Goal: Information Seeking & Learning: Find specific fact

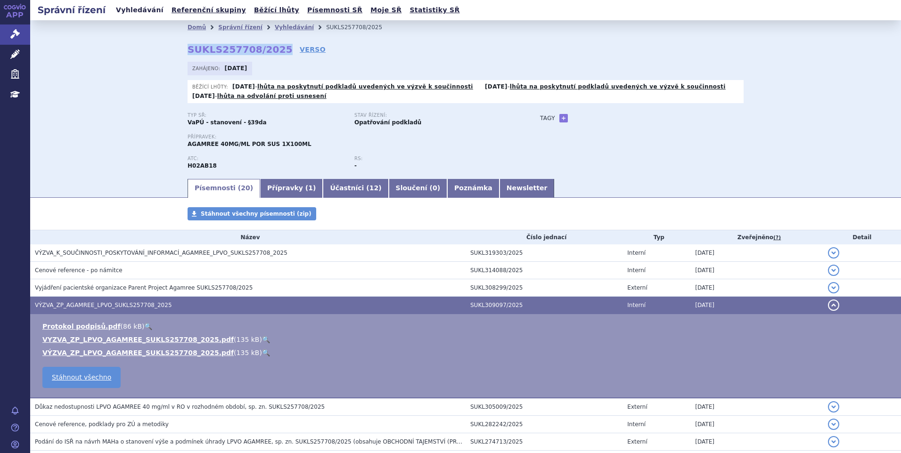
click at [142, 12] on link "Vyhledávání" at bounding box center [139, 10] width 53 height 13
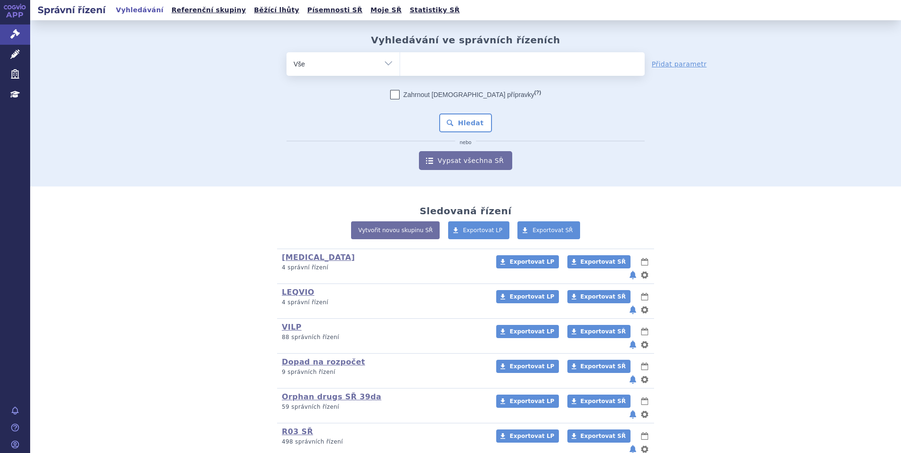
click at [423, 66] on ul at bounding box center [522, 62] width 245 height 20
click at [400, 66] on select at bounding box center [400, 64] width 0 height 24
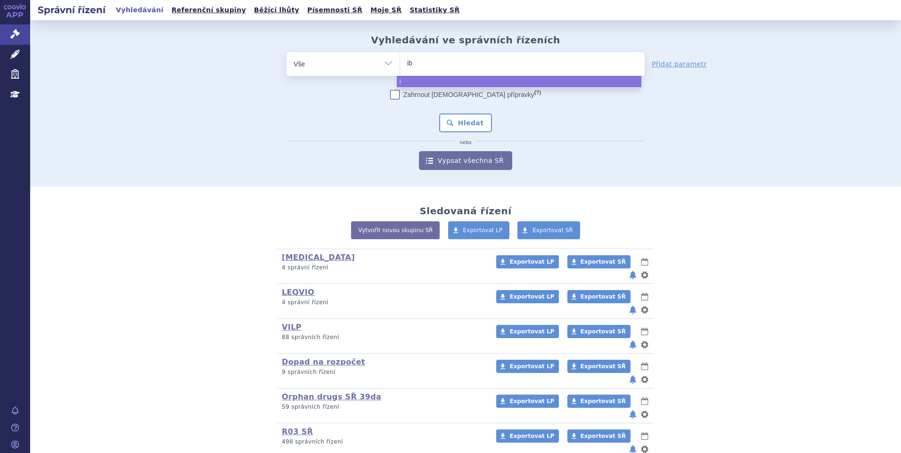
type input "ibr"
type input "ibran"
type input "[MEDICAL_DATA]"
select select "[MEDICAL_DATA]"
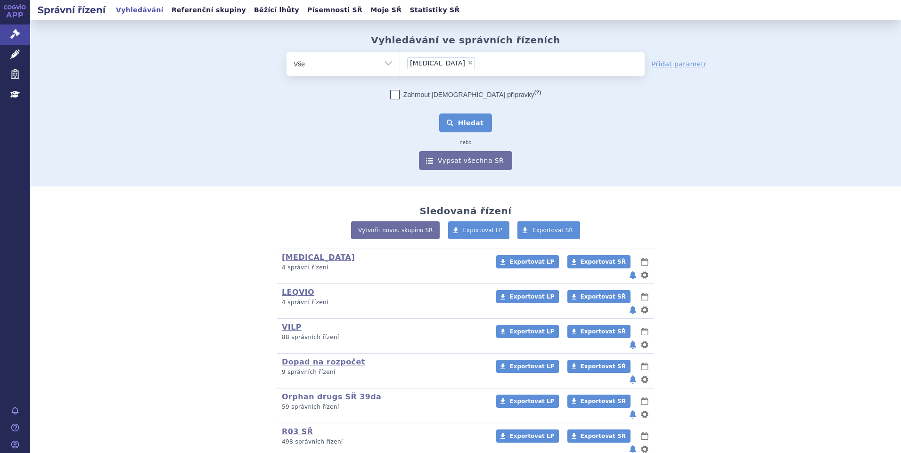
click at [449, 120] on button "Hledat" at bounding box center [465, 123] width 53 height 19
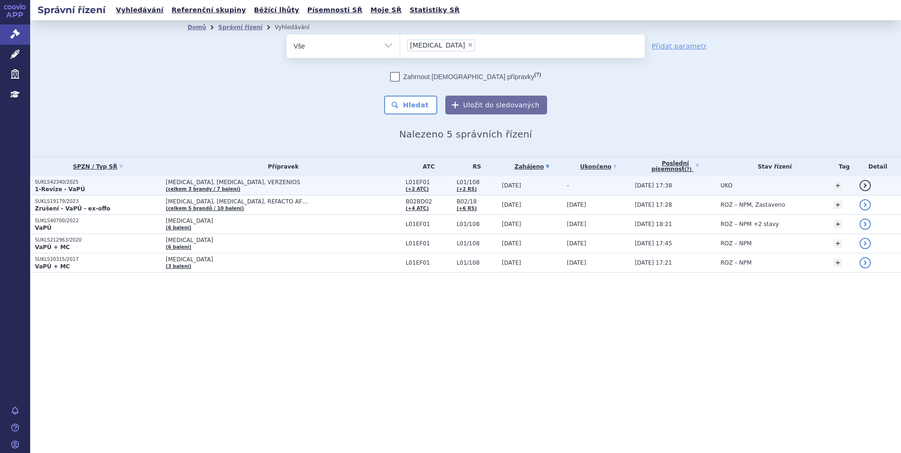
click at [93, 183] on p "SUKLS42340/2025" at bounding box center [98, 182] width 126 height 7
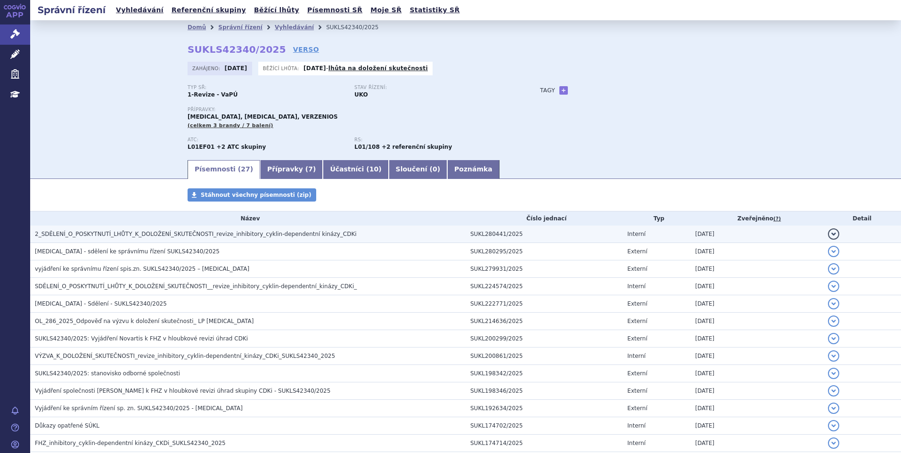
click at [106, 237] on span "2_SDĚLENÍ_O_POSKYTNUTÍ_LHŮTY_K_DOLOŽENÍ_SKUTEČNOSTI_revize_inhibitory_cyklin-de…" at bounding box center [196, 234] width 322 height 7
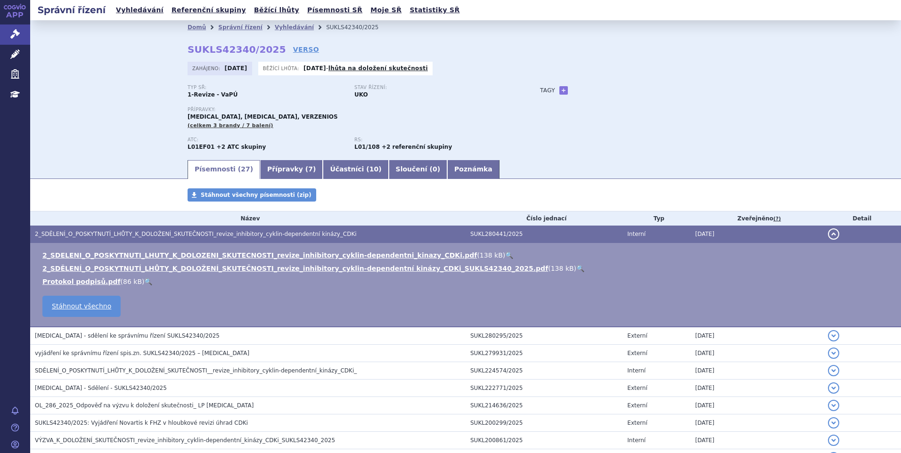
click at [505, 254] on link "🔍" at bounding box center [509, 256] width 8 height 8
